Goal: Navigation & Orientation: Understand site structure

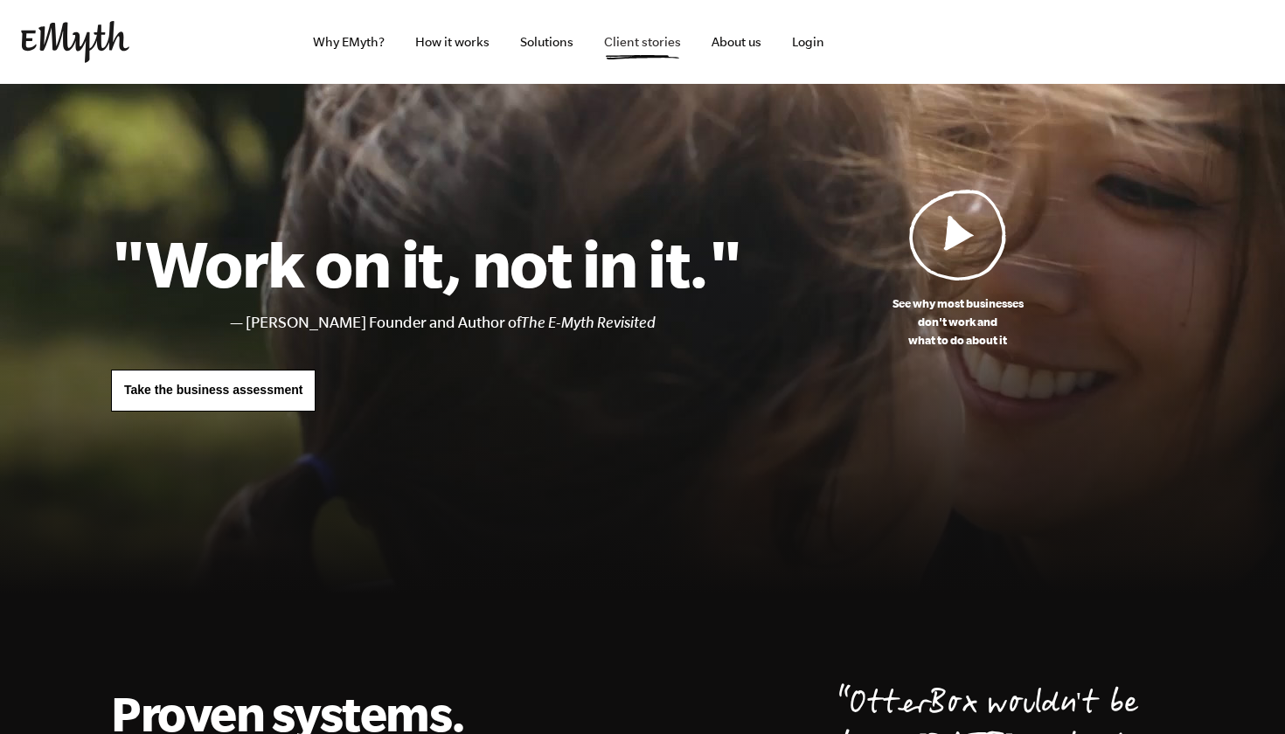
click at [661, 44] on link "Client stories" at bounding box center [642, 42] width 105 height 84
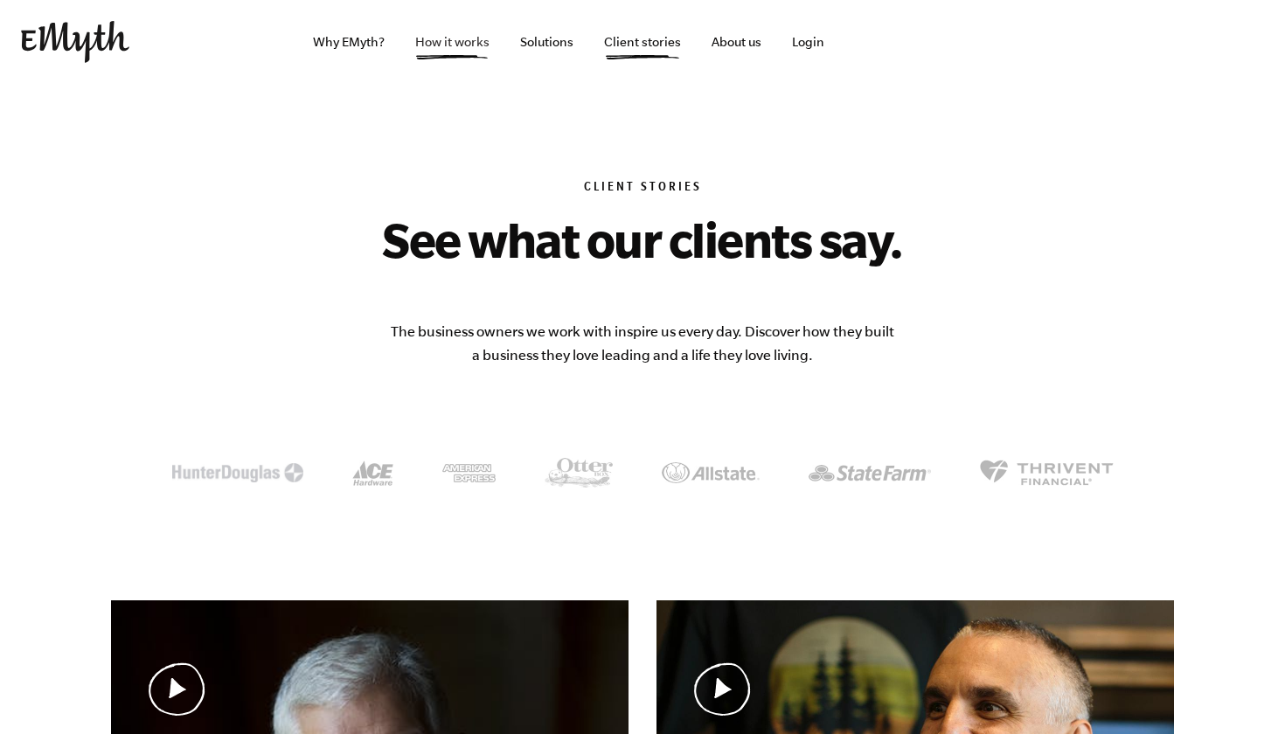
click at [456, 47] on link "How it works" at bounding box center [452, 42] width 102 height 84
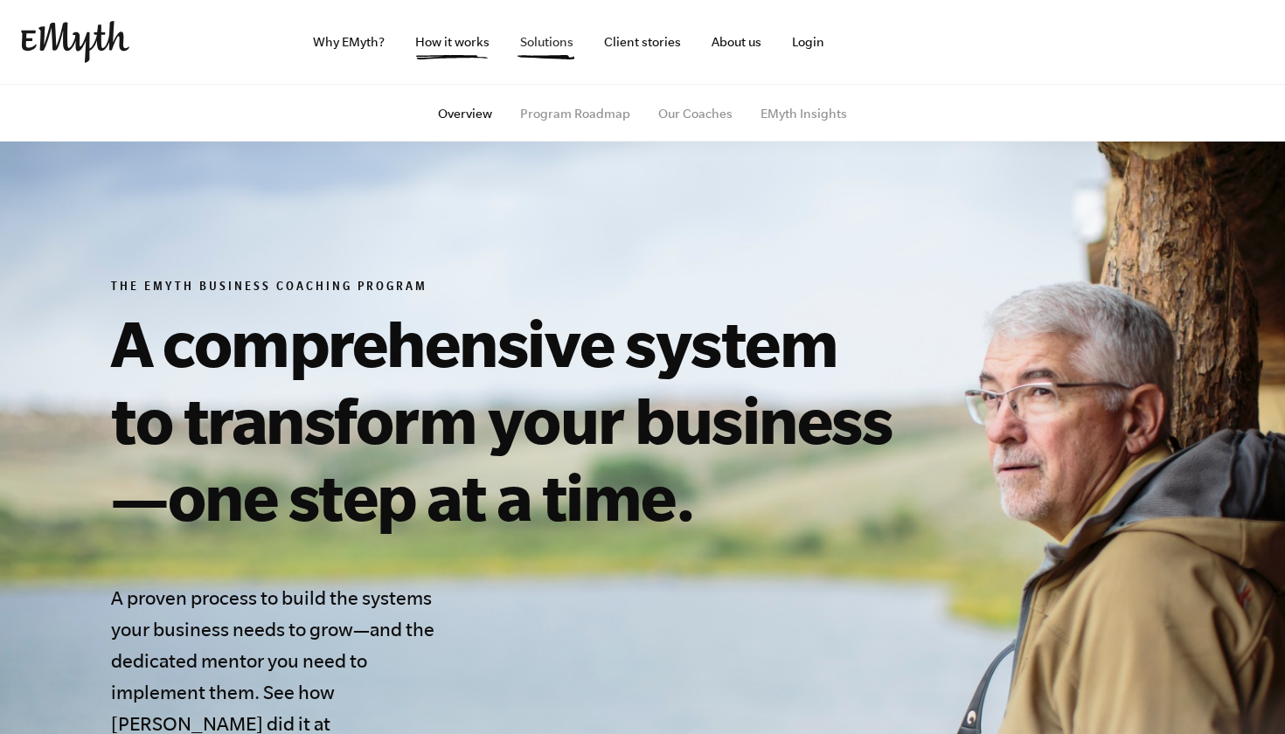
click at [551, 48] on link "Solutions" at bounding box center [546, 42] width 81 height 84
click at [703, 113] on link "Our Coaches" at bounding box center [695, 114] width 74 height 14
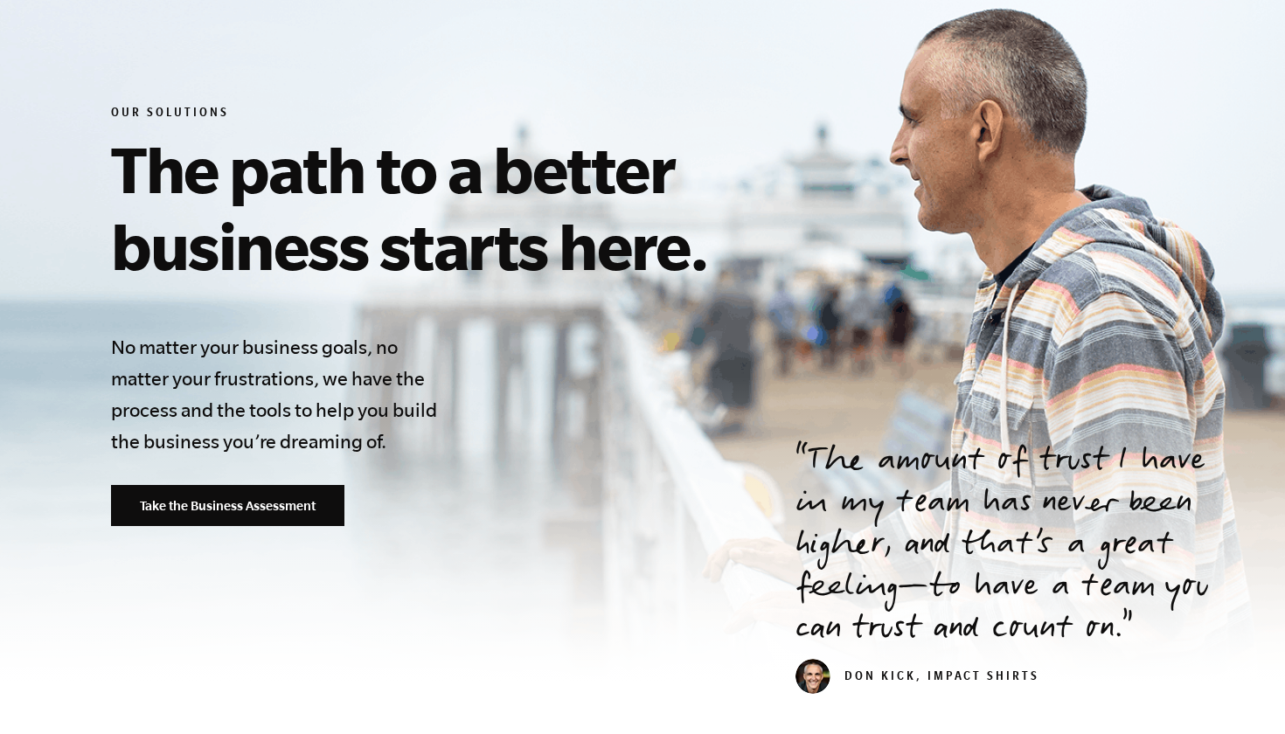
scroll to position [331, 0]
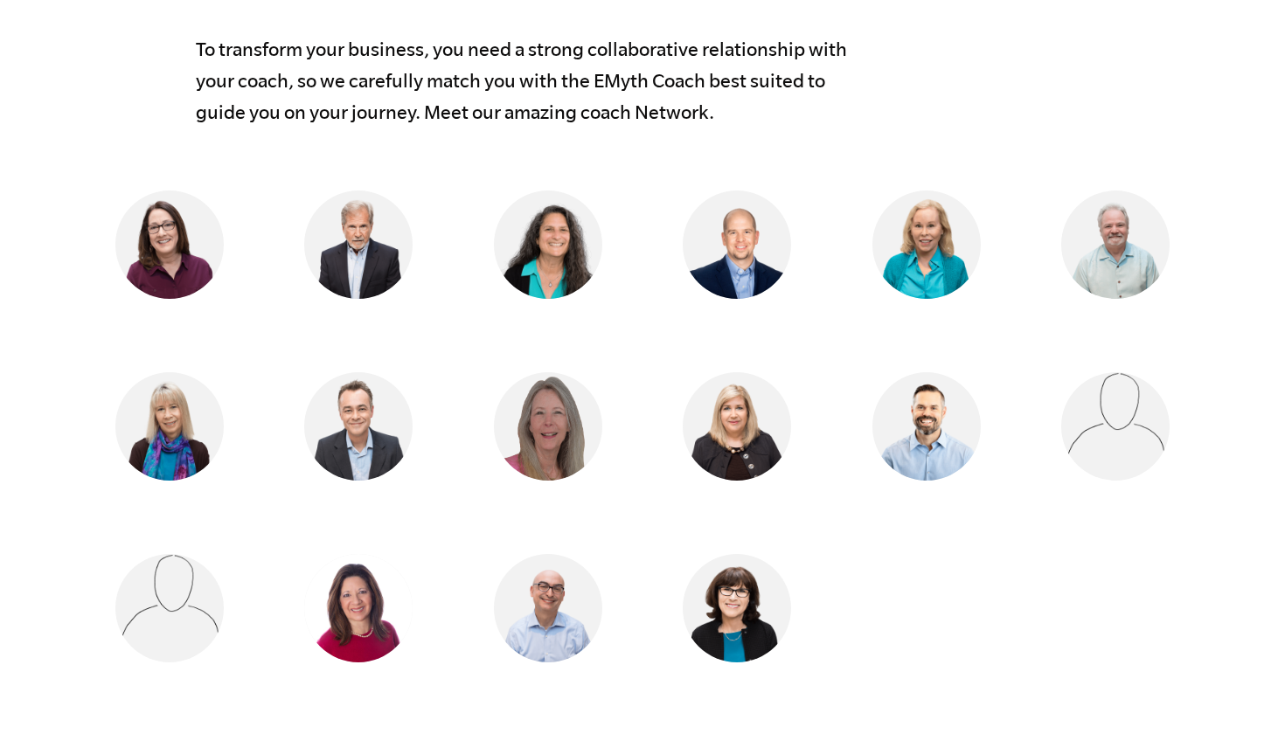
scroll to position [1473, 0]
